Goal: Transaction & Acquisition: Purchase product/service

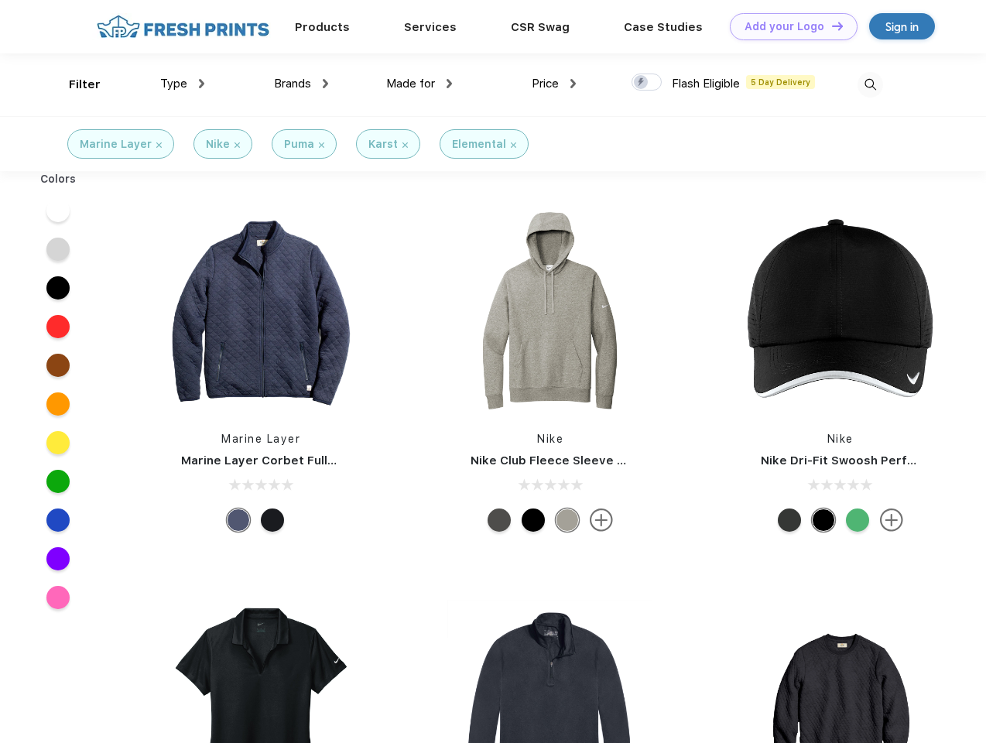
click at [788, 26] on link "Add your Logo Design Tool" at bounding box center [794, 26] width 128 height 27
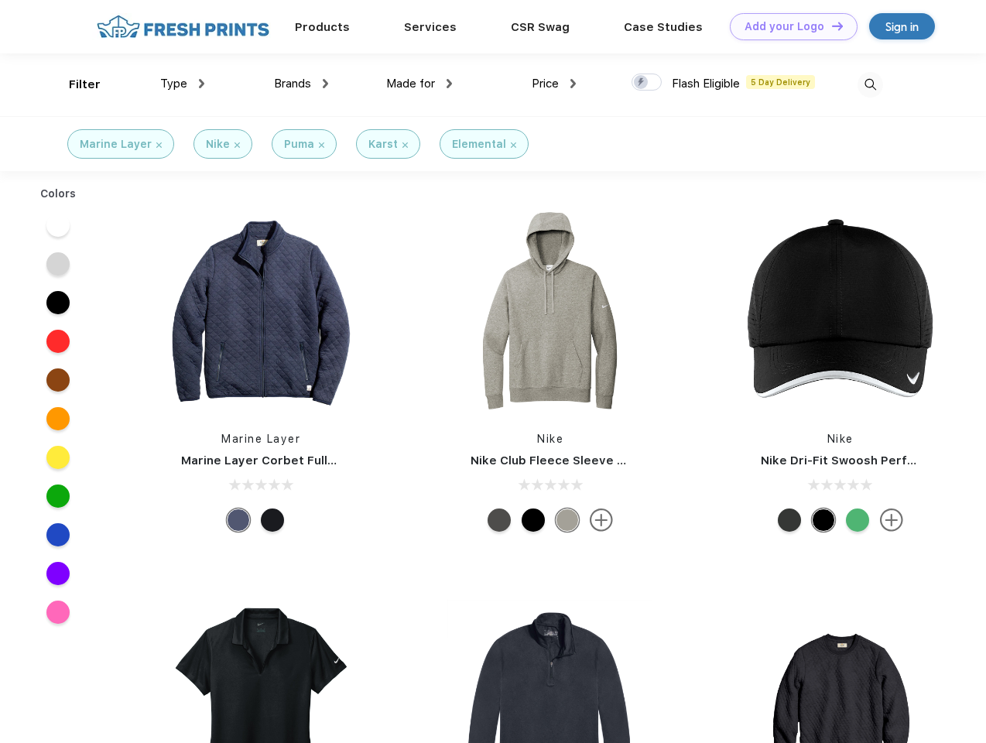
click at [0, 0] on div "Design Tool" at bounding box center [0, 0] width 0 height 0
click at [830, 26] on link "Add your Logo Design Tool" at bounding box center [794, 26] width 128 height 27
click at [74, 84] on div "Filter" at bounding box center [85, 85] width 32 height 18
click at [183, 84] on span "Type" at bounding box center [173, 84] width 27 height 14
click at [301, 84] on span "Brands" at bounding box center [292, 84] width 37 height 14
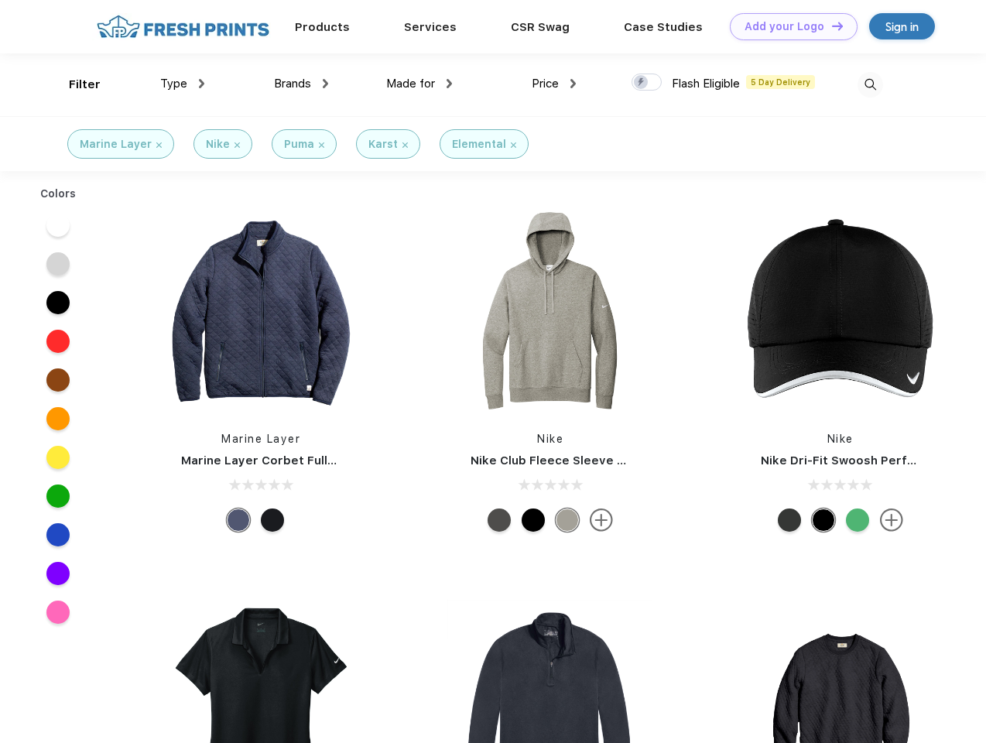
click at [419, 84] on span "Made for" at bounding box center [410, 84] width 49 height 14
click at [554, 84] on span "Price" at bounding box center [545, 84] width 27 height 14
click at [647, 83] on div at bounding box center [646, 82] width 30 height 17
click at [641, 83] on input "checkbox" at bounding box center [636, 78] width 10 height 10
click at [870, 84] on img at bounding box center [870, 85] width 26 height 26
